Goal: Information Seeking & Learning: Learn about a topic

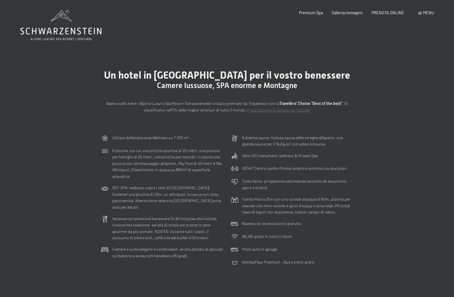
click at [71, 31] on icon at bounding box center [60, 31] width 81 height 7
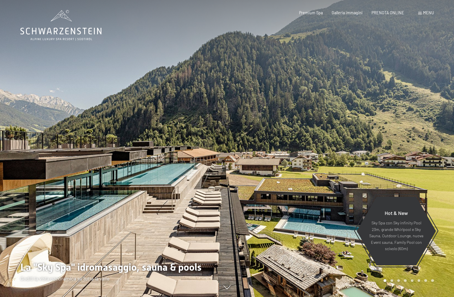
click at [425, 11] on span "Menu" at bounding box center [428, 12] width 11 height 5
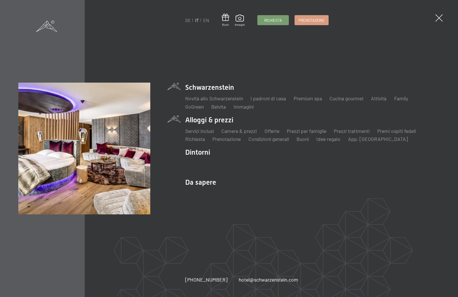
click at [198, 121] on li "Alloggi & prezzi Servizi inclusi Camere & prezzi Lista Offerte Lista Prezzi per…" at bounding box center [312, 128] width 255 height 27
click at [234, 132] on link "Camere & prezzi" at bounding box center [238, 131] width 35 height 6
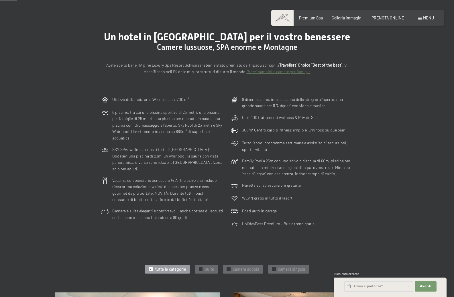
scroll to position [29, 0]
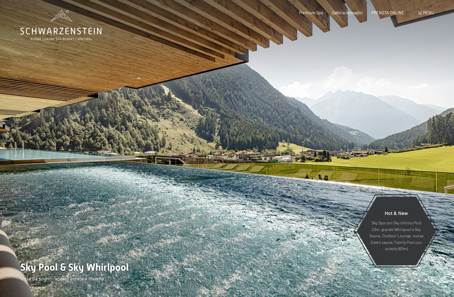
click at [420, 13] on span at bounding box center [419, 13] width 3 height 3
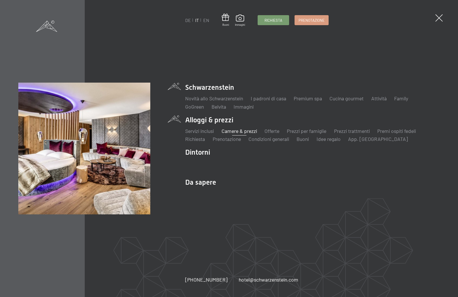
click at [250, 131] on link "Camere & prezzi" at bounding box center [238, 131] width 35 height 6
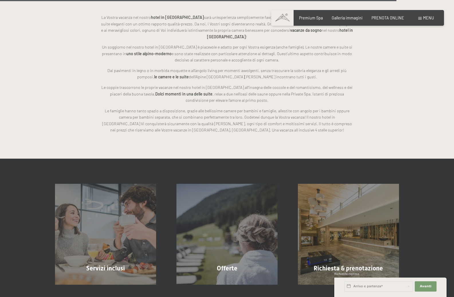
scroll to position [1288, 0]
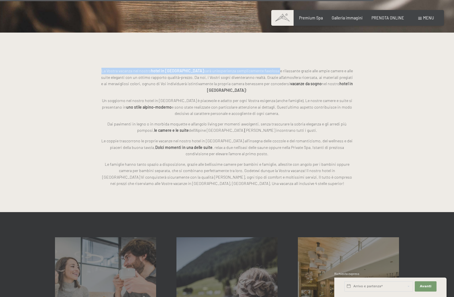
drag, startPoint x: 263, startPoint y: 71, endPoint x: 103, endPoint y: 71, distance: 160.0
click at [103, 71] on p "La Vostra vacanza nel nostro hotel in [GEOGRAPHIC_DATA] [PERSON_NAME] un’esperi…" at bounding box center [227, 81] width 252 height 26
copy p "La Vostra vacanza nel nostro hotel in [GEOGRAPHIC_DATA] [PERSON_NAME] un’esperi…"
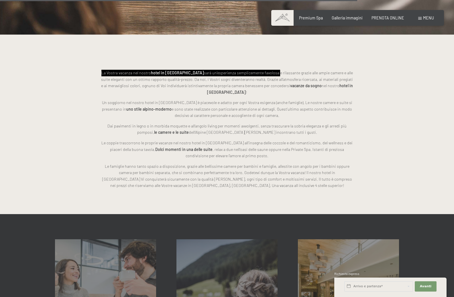
scroll to position [1231, 0]
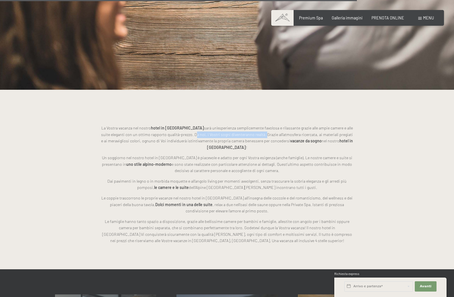
drag, startPoint x: 256, startPoint y: 135, endPoint x: 187, endPoint y: 135, distance: 69.0
click at [187, 135] on p "La Vostra vacanza nel nostro hotel in [GEOGRAPHIC_DATA] [PERSON_NAME] un’esperi…" at bounding box center [227, 138] width 252 height 26
copy p "Da noi, i Vostri sogni diventeranno realtà."
drag, startPoint x: 282, startPoint y: 171, endPoint x: 101, endPoint y: 159, distance: 181.6
click at [101, 159] on p "Un soggiorno nel nostro hotel in [GEOGRAPHIC_DATA] è piacevole e adatto per ogn…" at bounding box center [227, 164] width 252 height 19
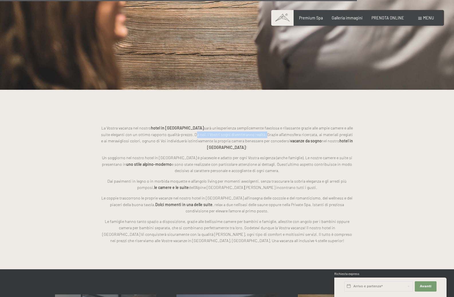
copy p "Un soggiorno nel nostro hotel in [GEOGRAPHIC_DATA] è piacevole e adatto per ogn…"
